Goal: Check status: Check status

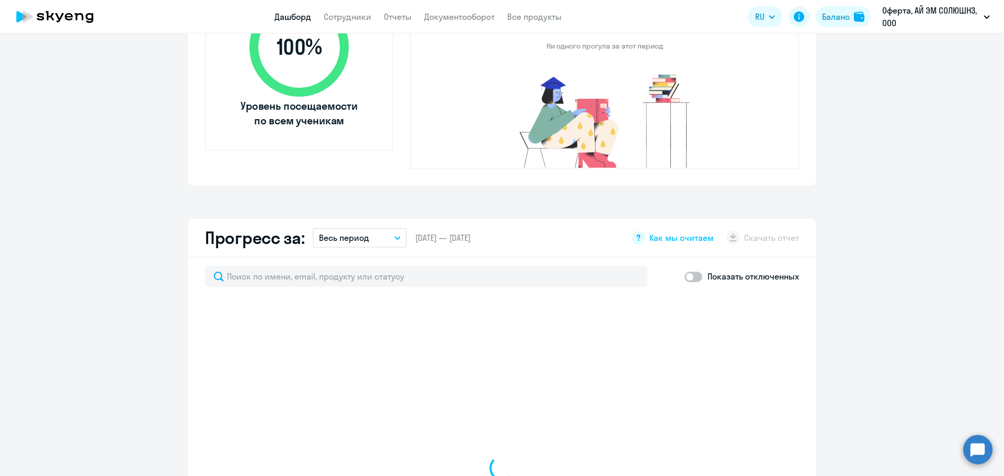
scroll to position [523, 0]
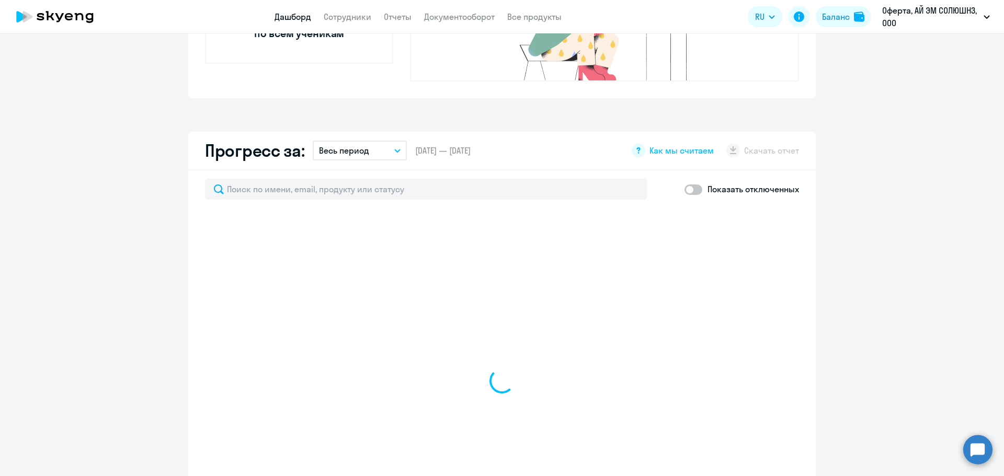
select select "30"
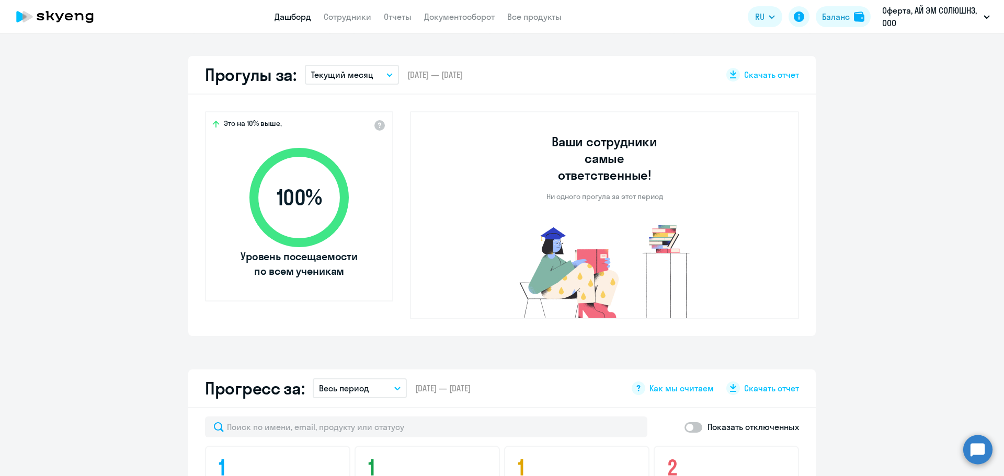
scroll to position [261, 0]
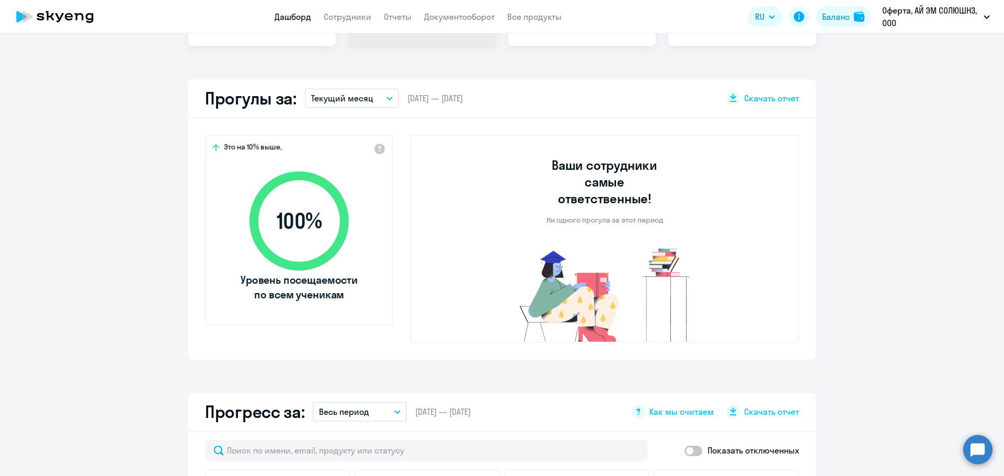
click at [370, 402] on button "Весь период" at bounding box center [360, 412] width 94 height 20
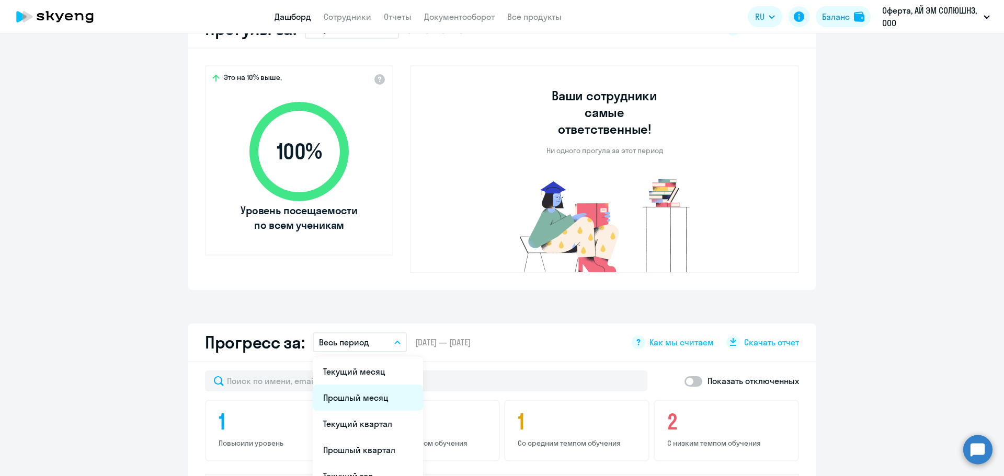
scroll to position [366, 0]
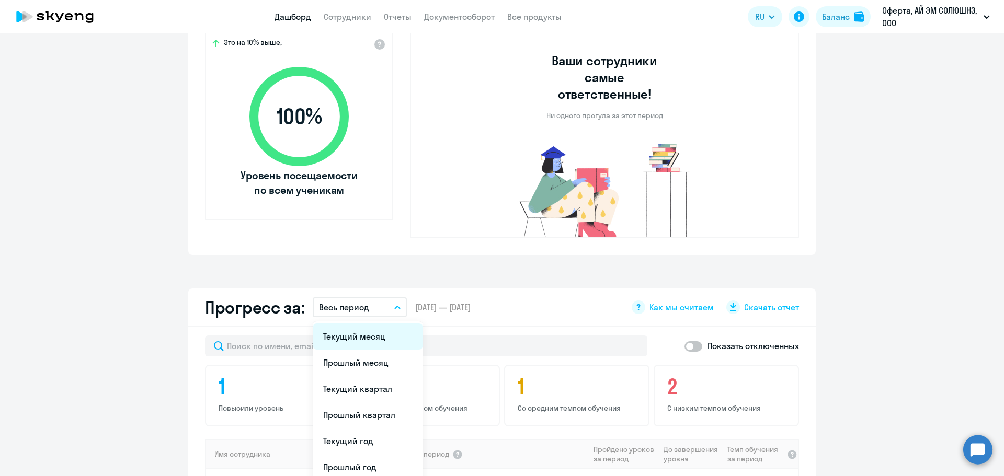
click at [366, 324] on li "Текущий месяц" at bounding box center [368, 337] width 110 height 26
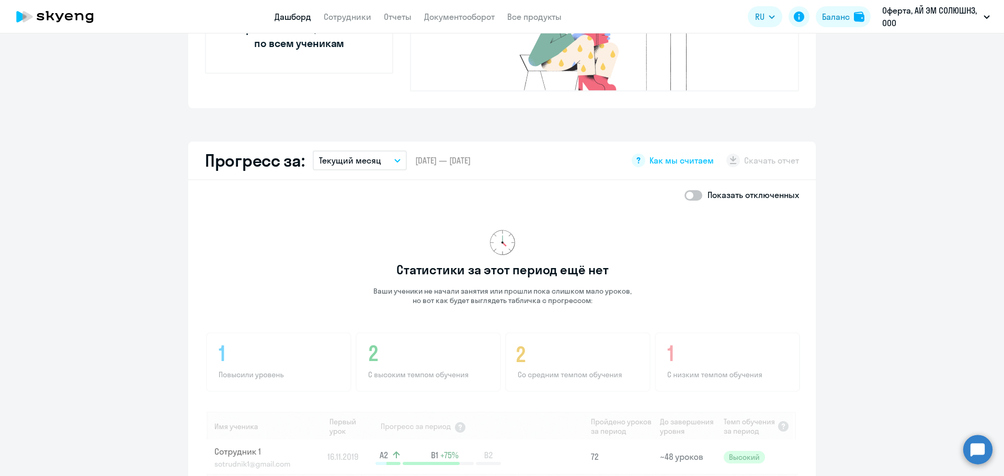
scroll to position [523, 0]
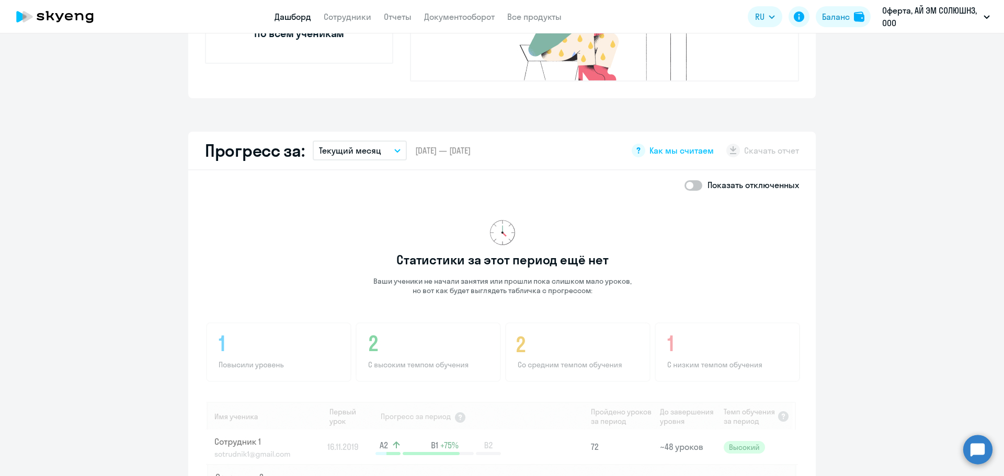
click at [334, 144] on p "Текущий месяц" at bounding box center [350, 150] width 62 height 13
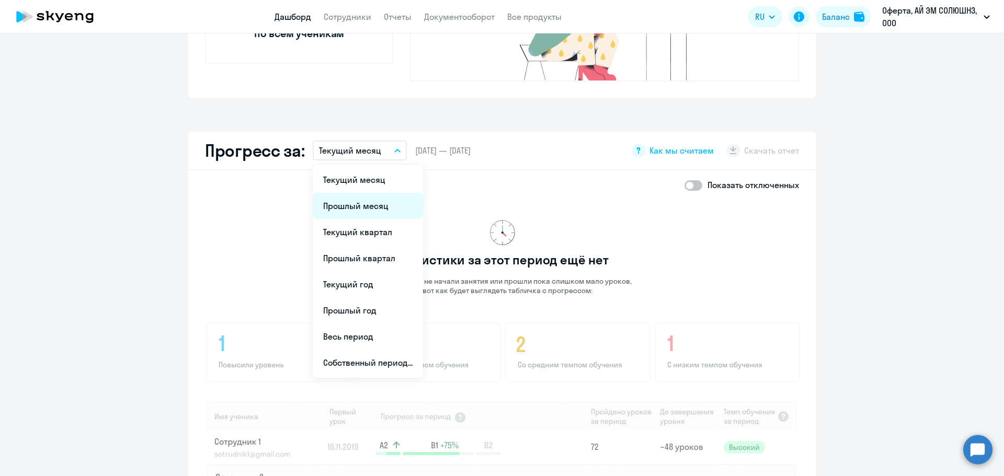
click at [350, 193] on li "Прошлый месяц" at bounding box center [368, 206] width 110 height 26
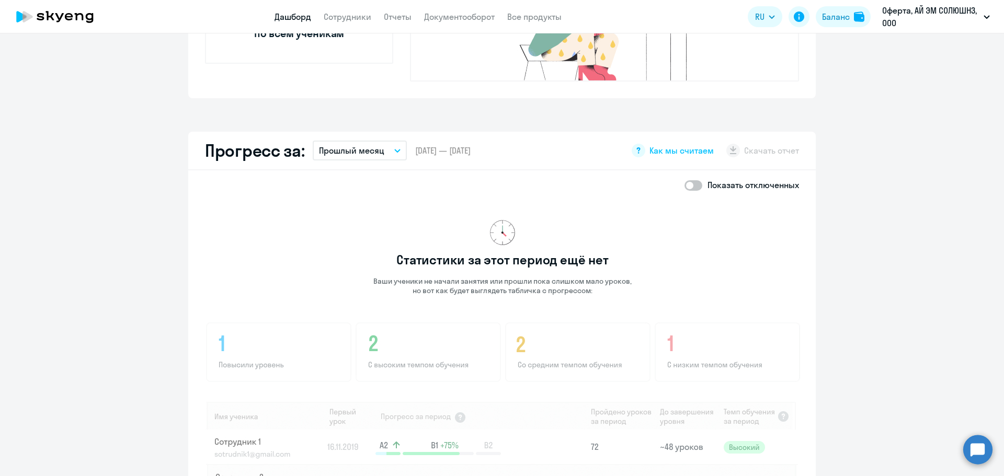
click at [347, 144] on p "Прошлый месяц" at bounding box center [351, 150] width 65 height 13
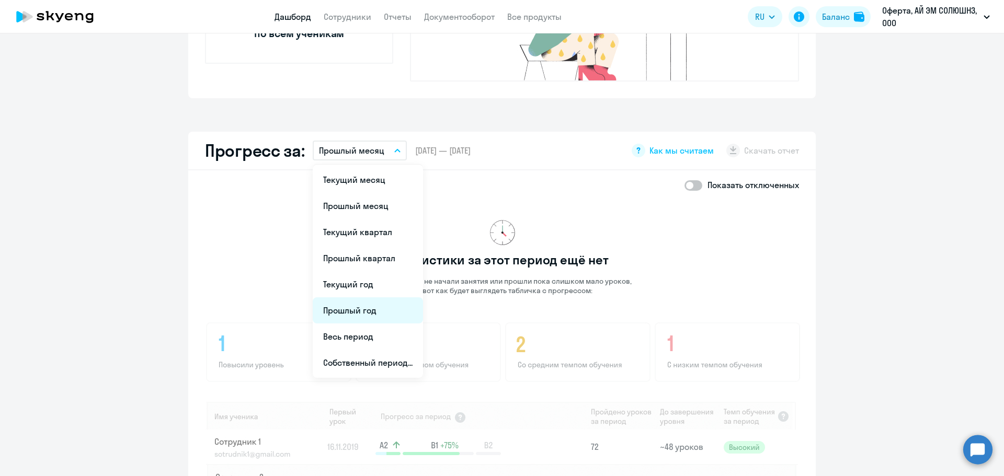
click at [349, 297] on li "Прошлый год" at bounding box center [368, 310] width 110 height 26
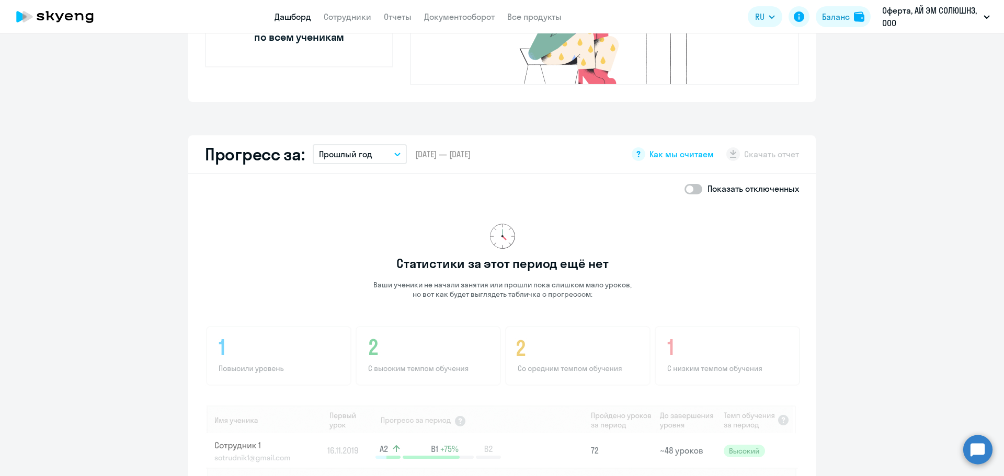
scroll to position [471, 0]
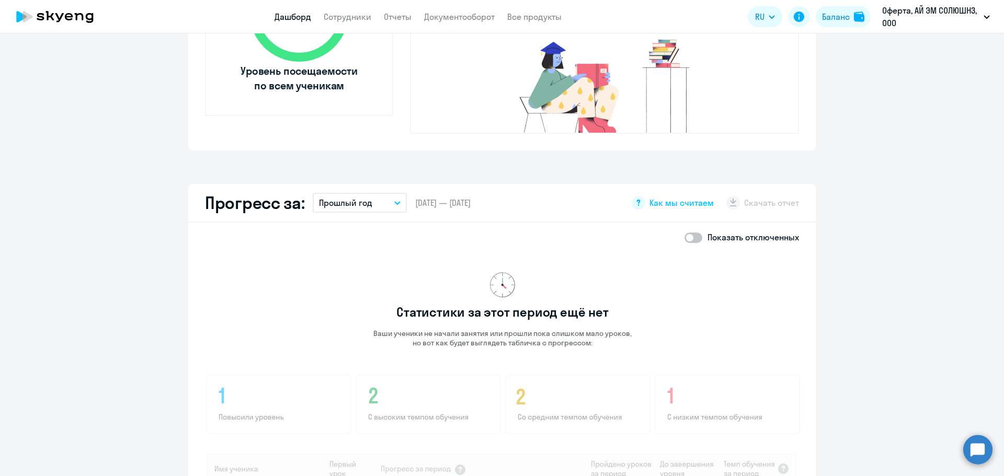
click at [360, 197] on p "Прошлый год" at bounding box center [345, 203] width 53 height 13
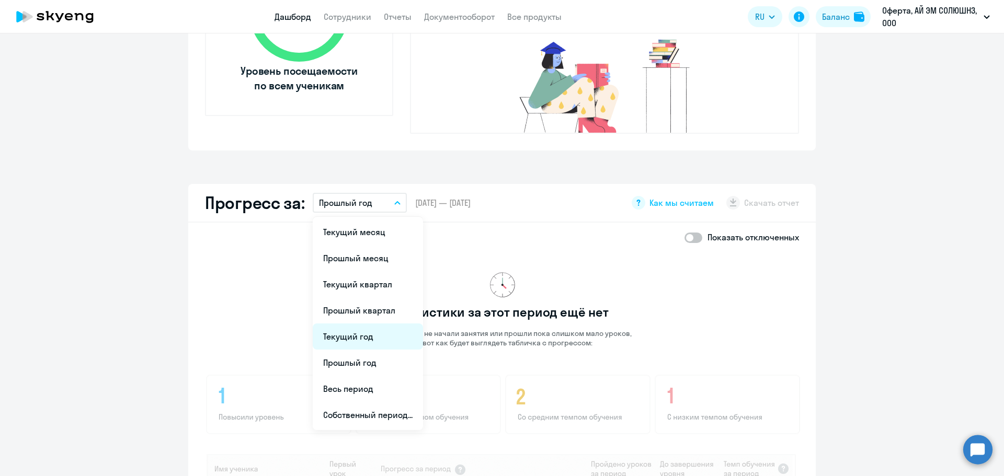
click at [349, 324] on li "Текущий год" at bounding box center [368, 337] width 110 height 26
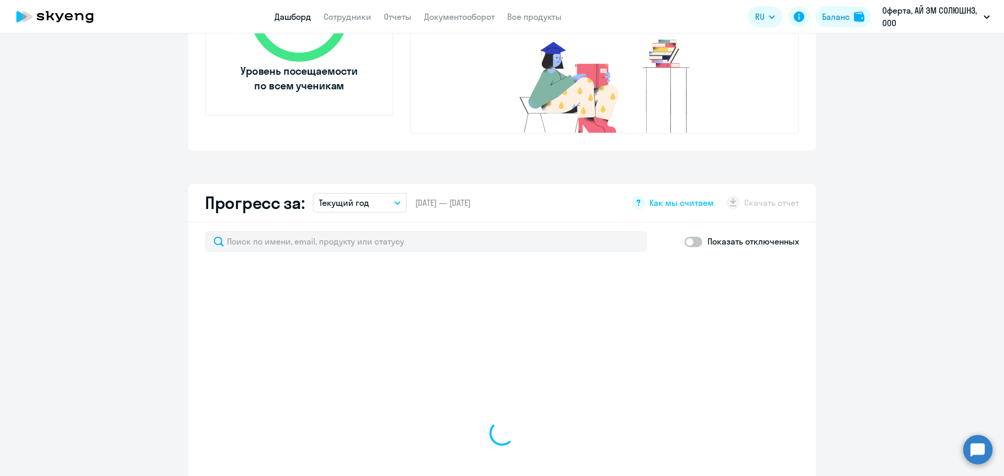
select select "30"
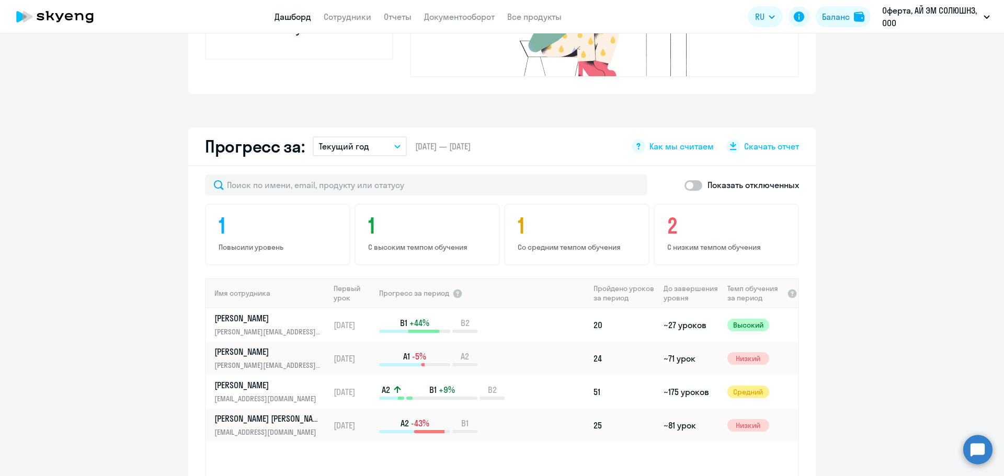
scroll to position [523, 0]
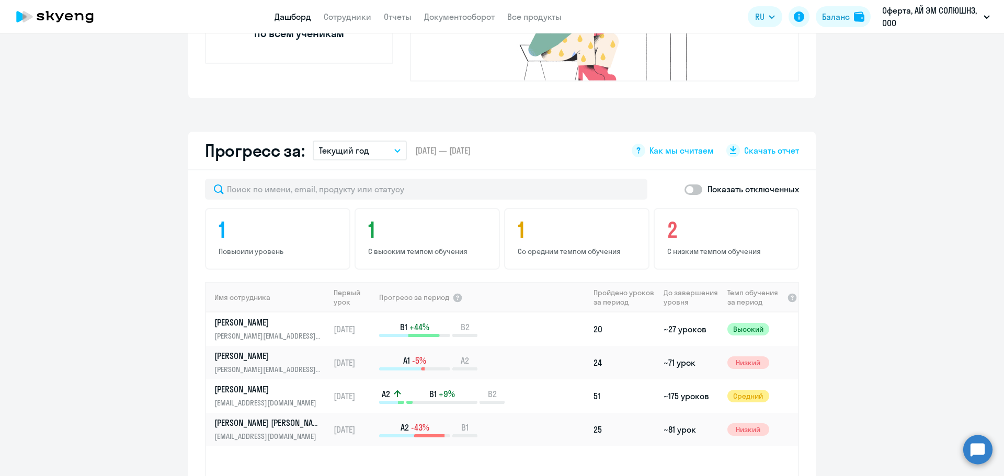
click at [366, 147] on div "Прогресс за: Текущий год Текущий месяц Прошлый месяц Текущий квартал [GEOGRAPHI…" at bounding box center [501, 151] width 627 height 39
click at [368, 141] on button "Текущий год" at bounding box center [360, 151] width 94 height 20
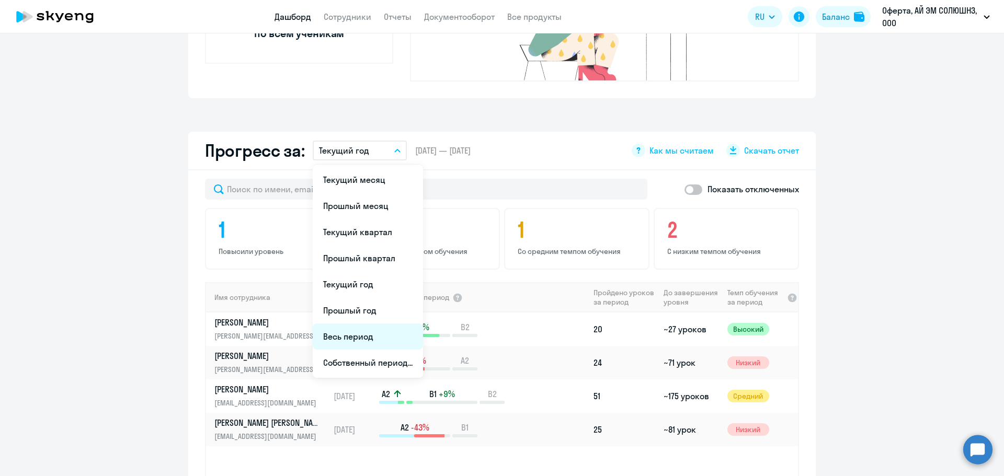
click at [354, 324] on li "Весь период" at bounding box center [368, 337] width 110 height 26
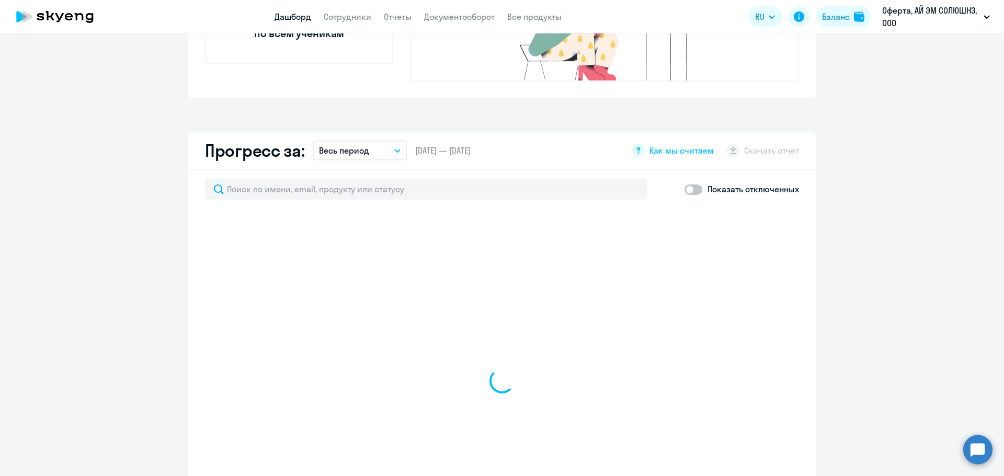
select select "30"
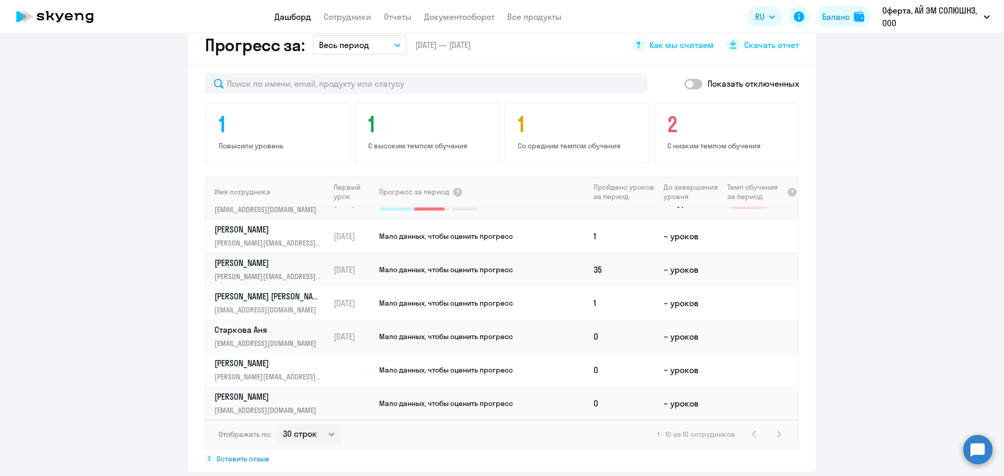
scroll to position [122, 0]
click at [515, 253] on td "Мало данных, чтобы оценить прогресс" at bounding box center [483, 269] width 211 height 33
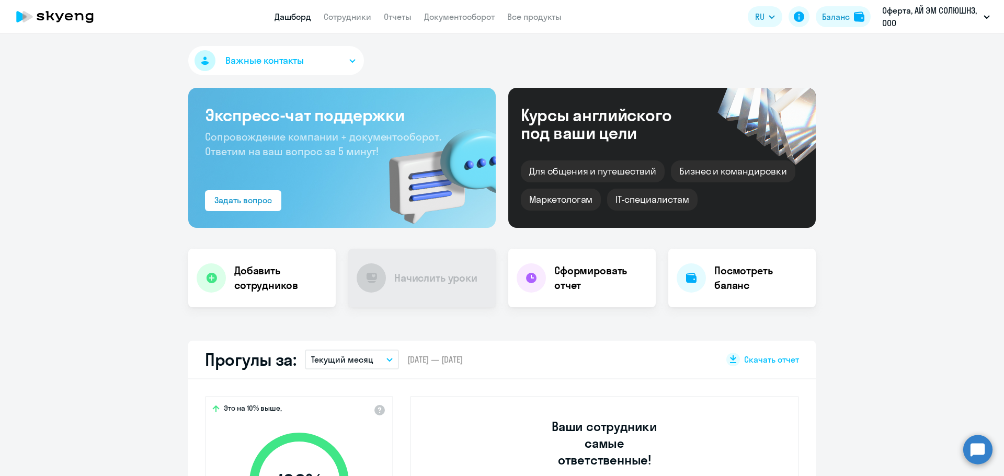
select select "english"
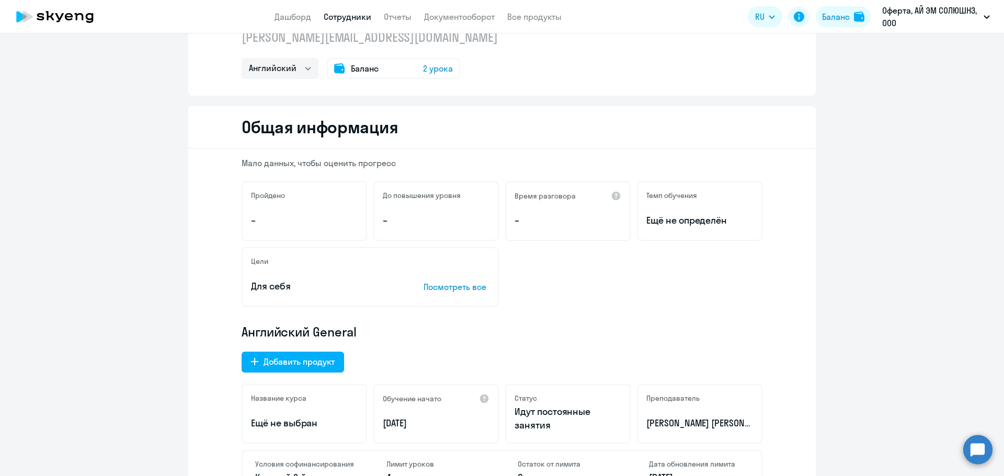
scroll to position [52, 0]
